Goal: Task Accomplishment & Management: Use online tool/utility

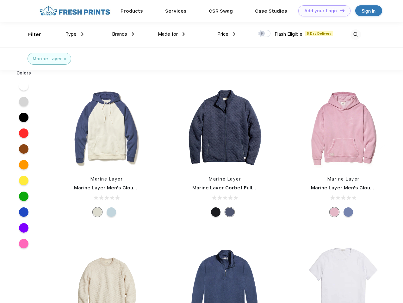
click at [322, 11] on link "Add your Logo Design Tool" at bounding box center [324, 10] width 52 height 11
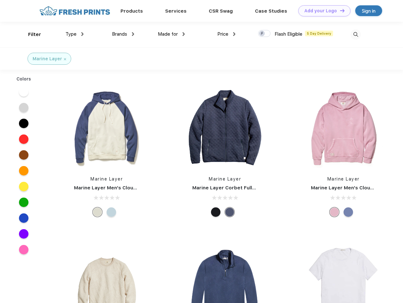
click at [0, 0] on div "Design Tool" at bounding box center [0, 0] width 0 height 0
click at [339, 10] on link "Add your Logo Design Tool" at bounding box center [324, 10] width 52 height 11
click at [30, 34] on div "Filter" at bounding box center [34, 34] width 13 height 7
click at [75, 34] on span "Type" at bounding box center [70, 34] width 11 height 6
click at [123, 34] on span "Brands" at bounding box center [119, 34] width 15 height 6
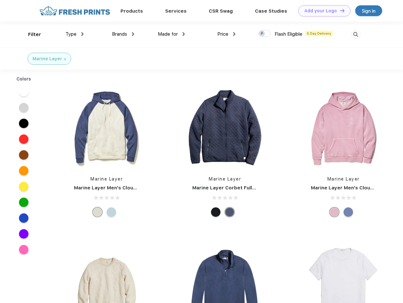
click at [171, 34] on span "Made for" at bounding box center [168, 34] width 20 height 6
click at [226, 34] on span "Price" at bounding box center [222, 34] width 11 height 6
click at [264, 34] on div at bounding box center [264, 33] width 12 height 7
click at [262, 34] on input "checkbox" at bounding box center [260, 32] width 4 height 4
click at [355, 34] on img at bounding box center [355, 34] width 10 height 10
